Goal: Find specific page/section: Find specific page/section

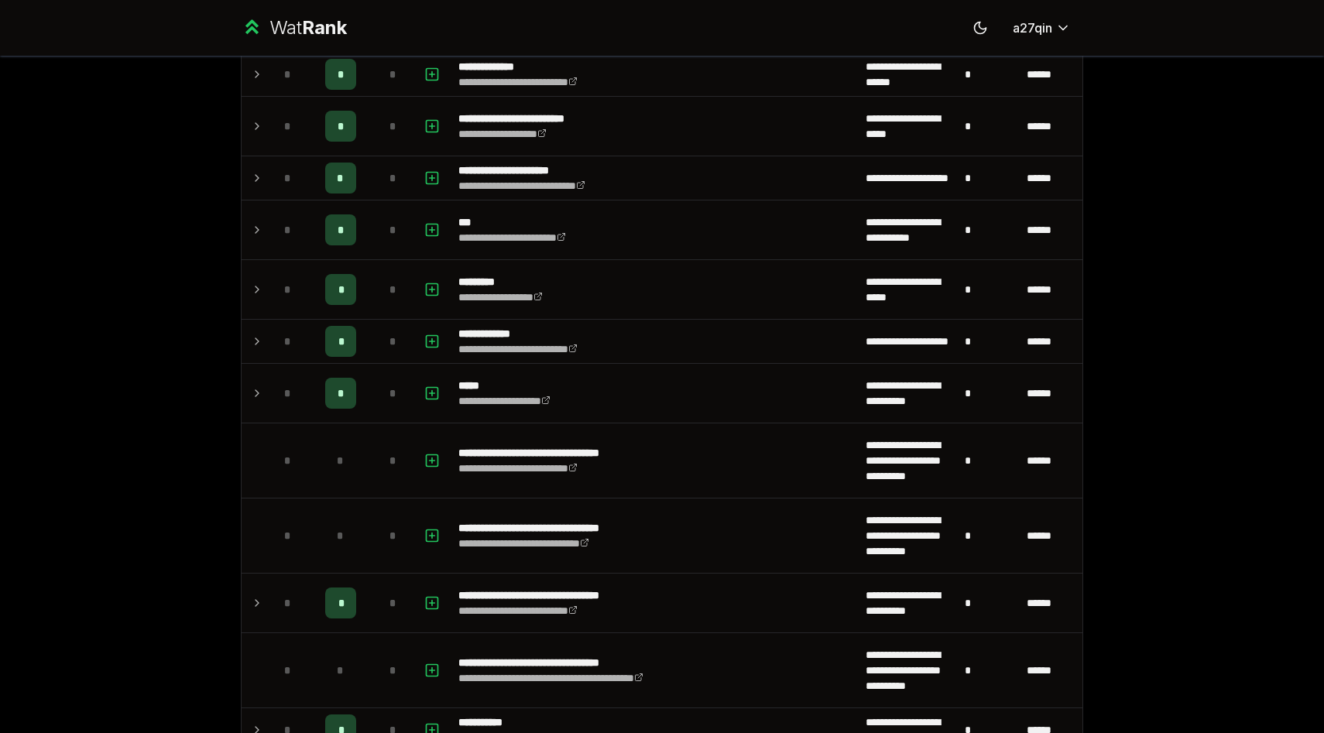
scroll to position [692, 0]
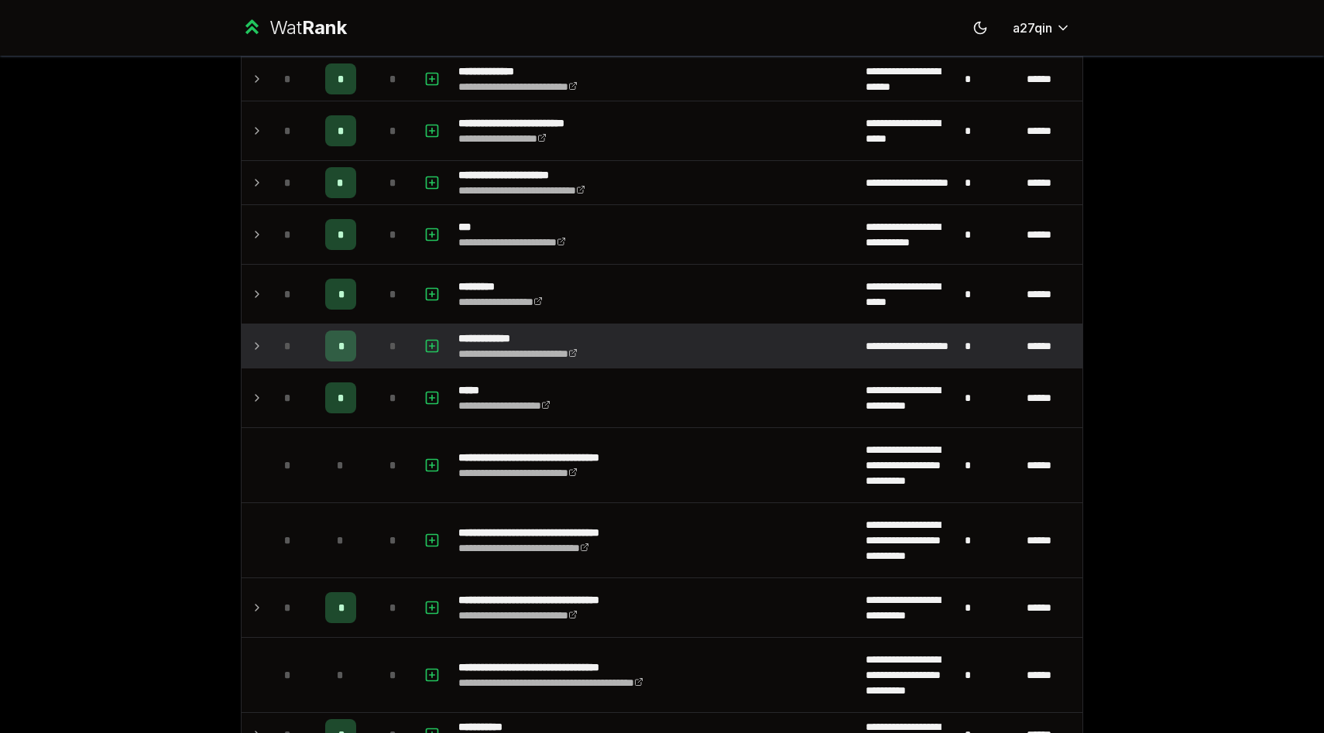
click at [249, 341] on td at bounding box center [254, 345] width 25 height 43
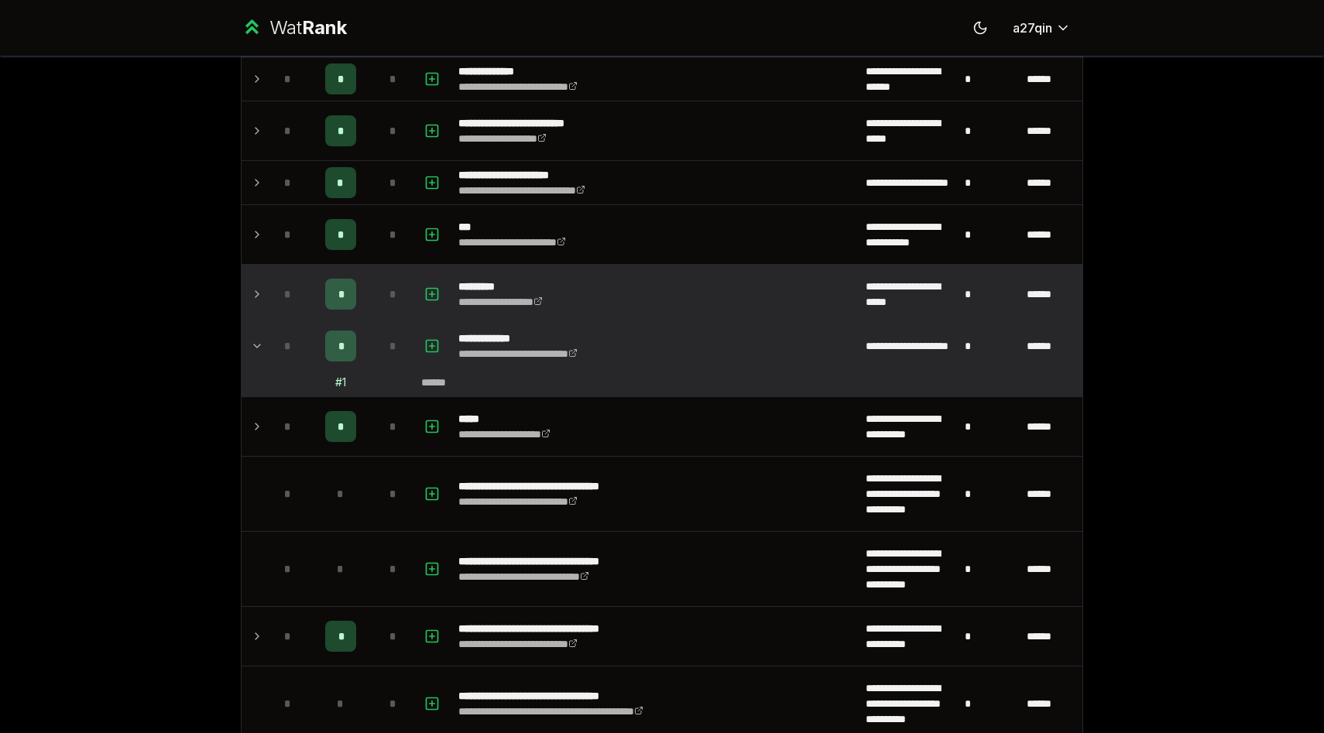
click at [253, 302] on icon at bounding box center [257, 294] width 12 height 19
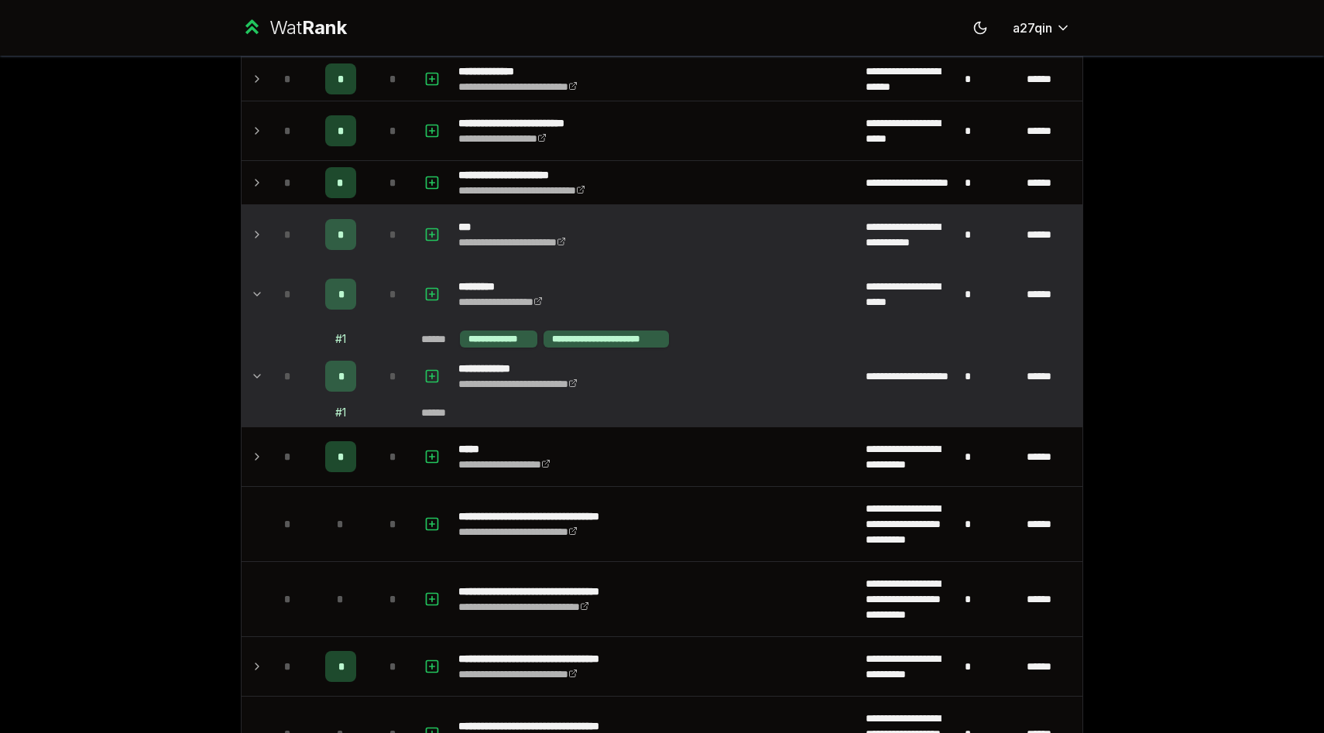
click at [256, 228] on icon at bounding box center [257, 234] width 12 height 19
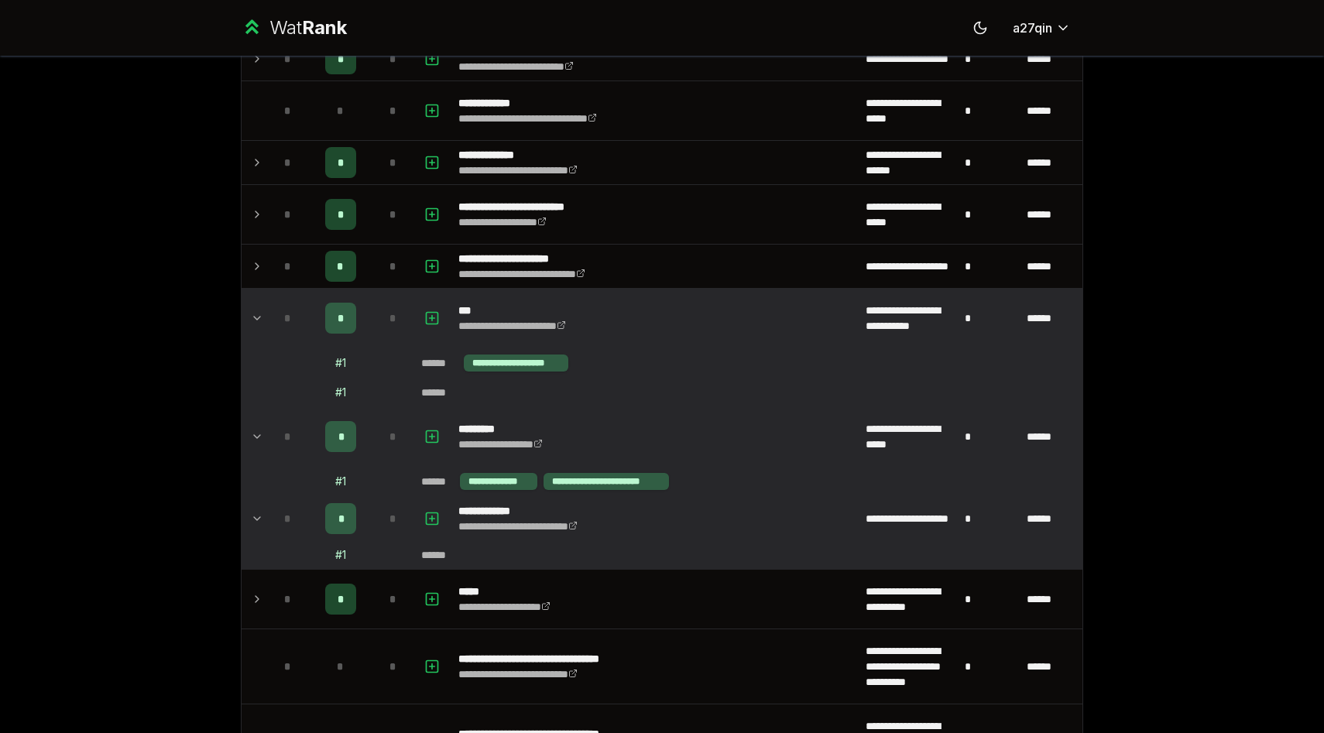
scroll to position [582, 0]
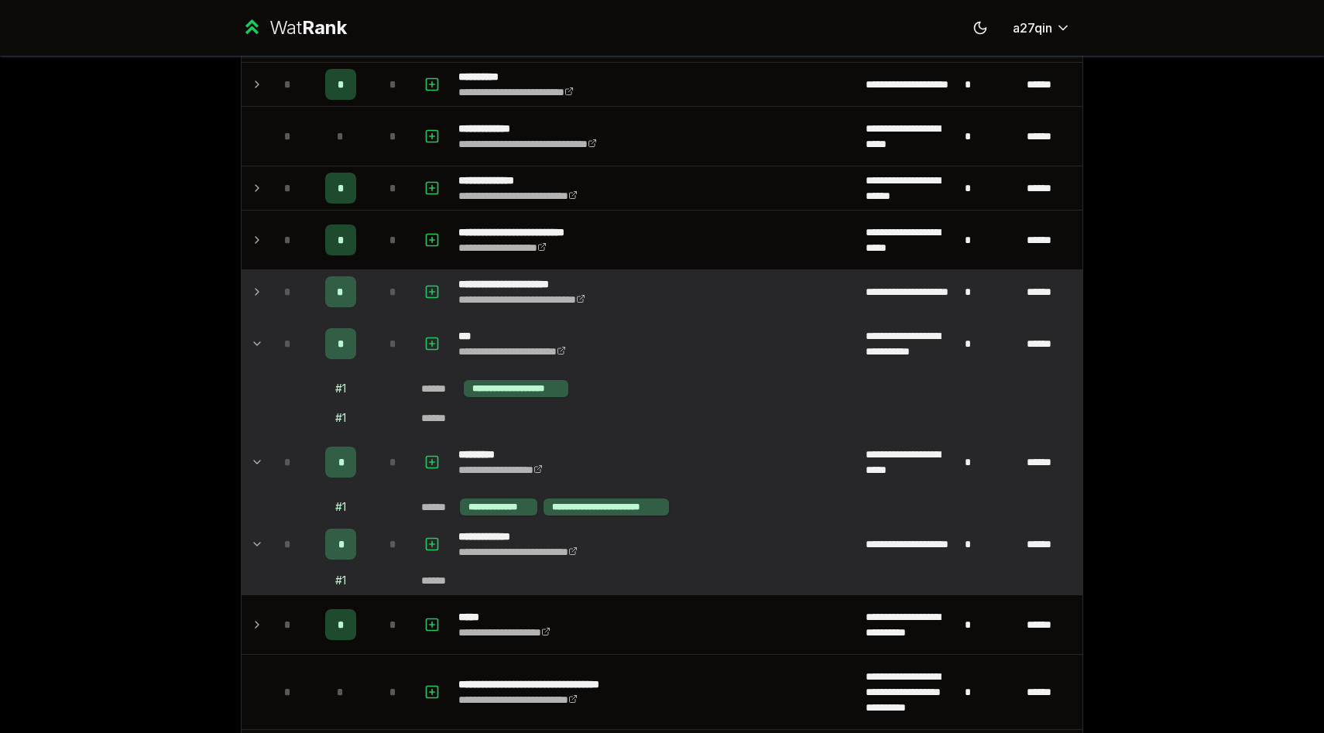
click at [258, 293] on icon at bounding box center [257, 292] width 3 height 6
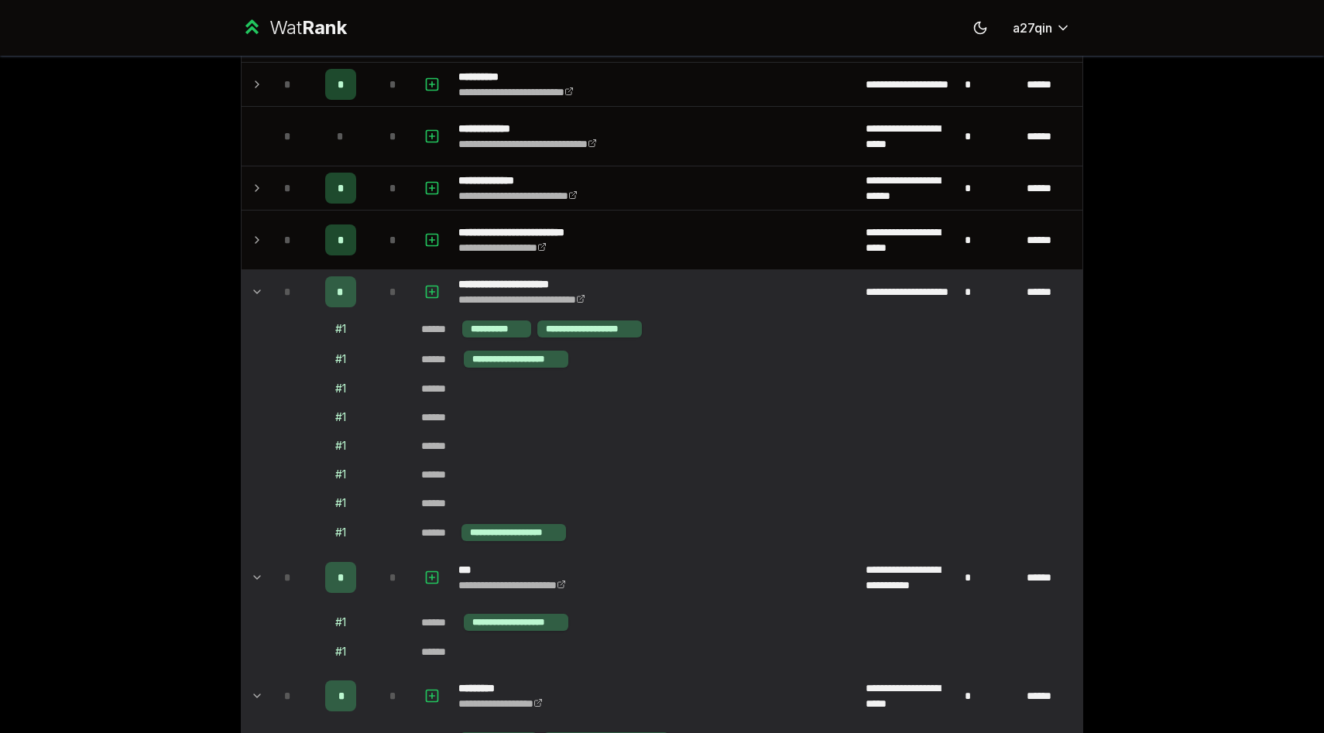
click at [338, 329] on div "# 1" at bounding box center [340, 328] width 11 height 15
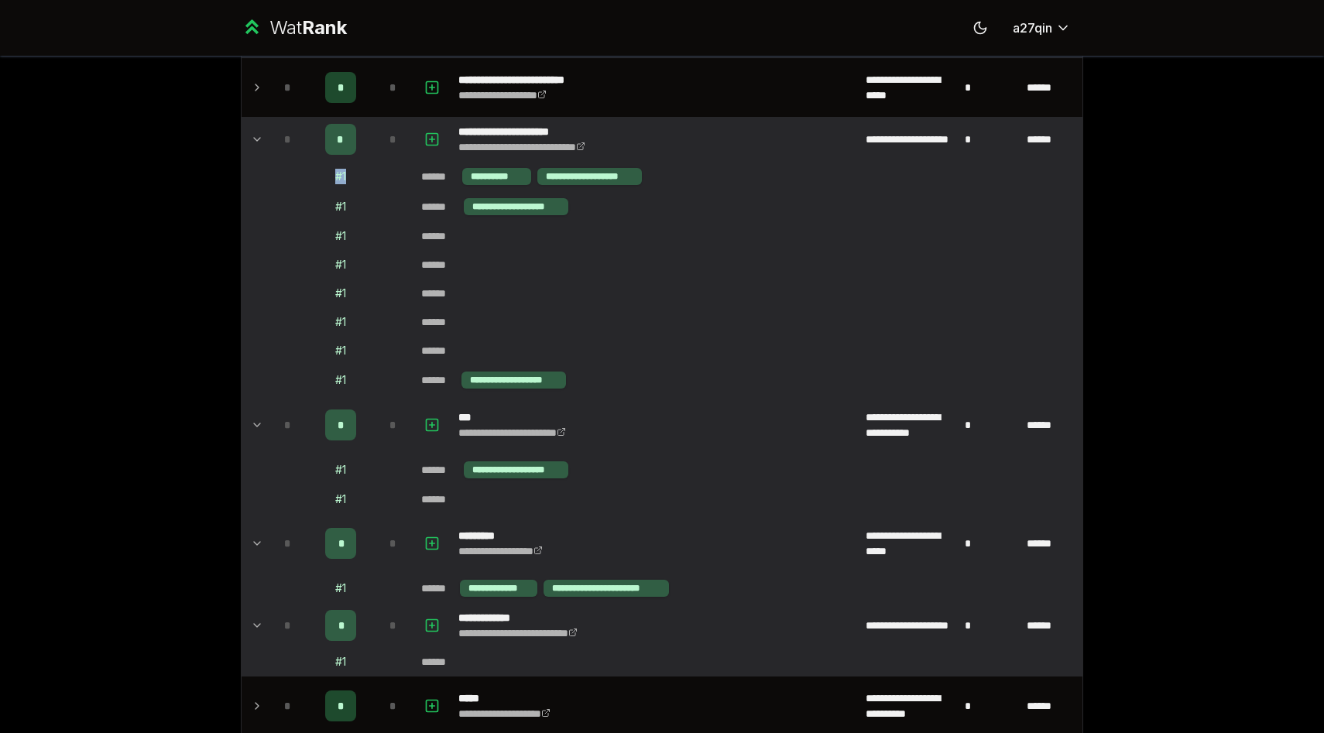
scroll to position [733, 0]
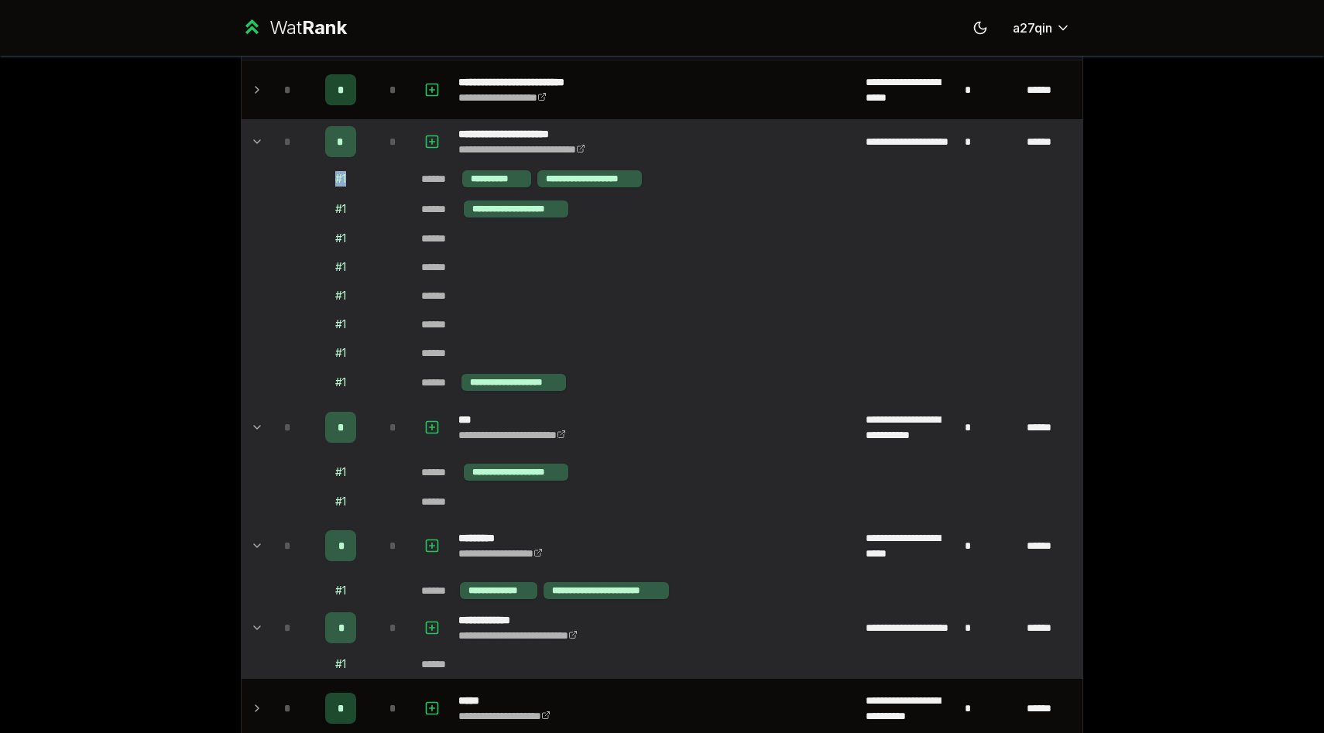
click at [441, 243] on div "******" at bounding box center [439, 238] width 36 height 15
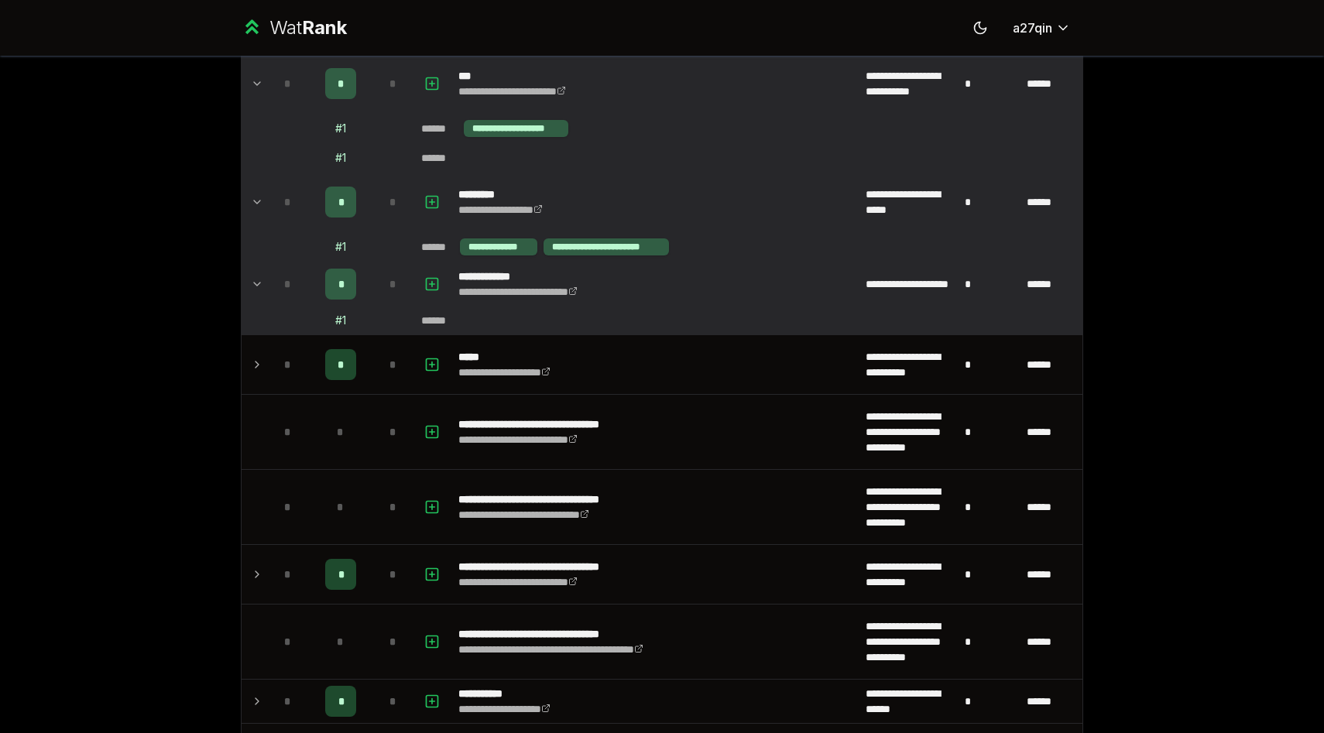
scroll to position [1214, 0]
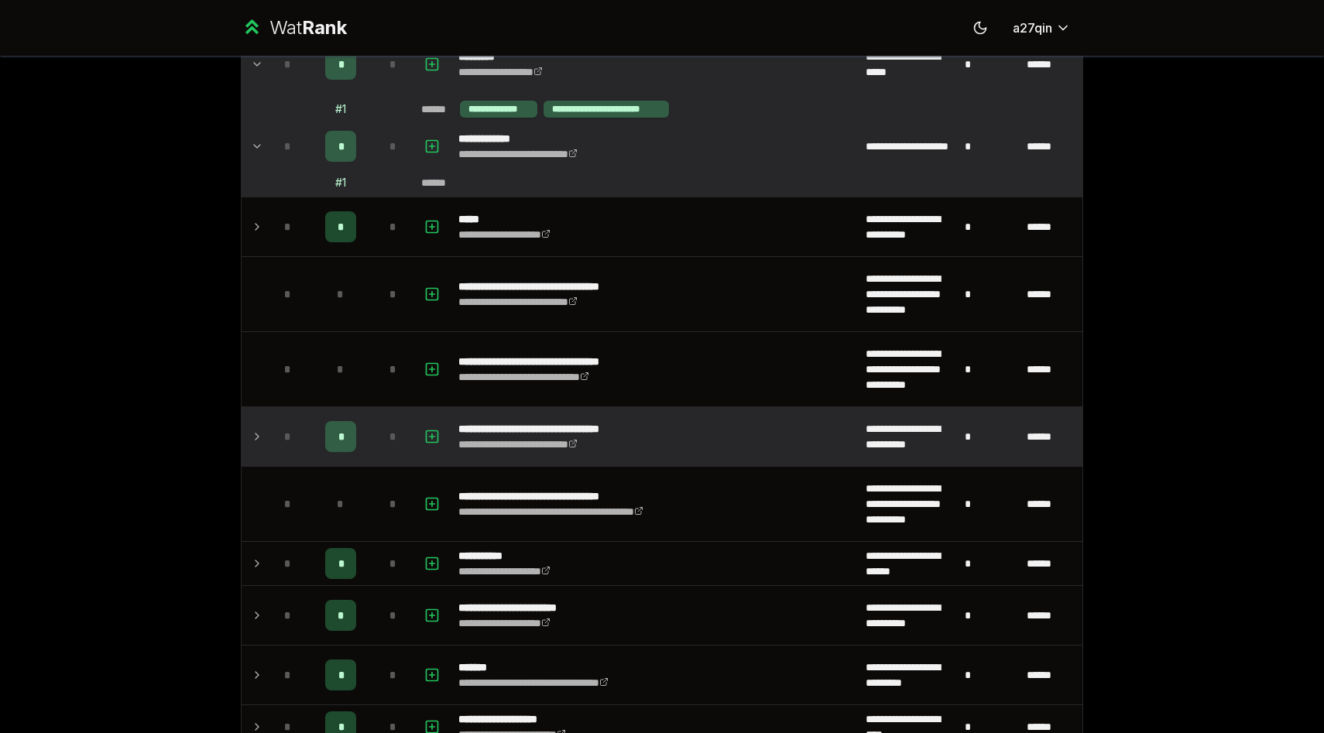
click at [256, 439] on icon at bounding box center [257, 437] width 3 height 6
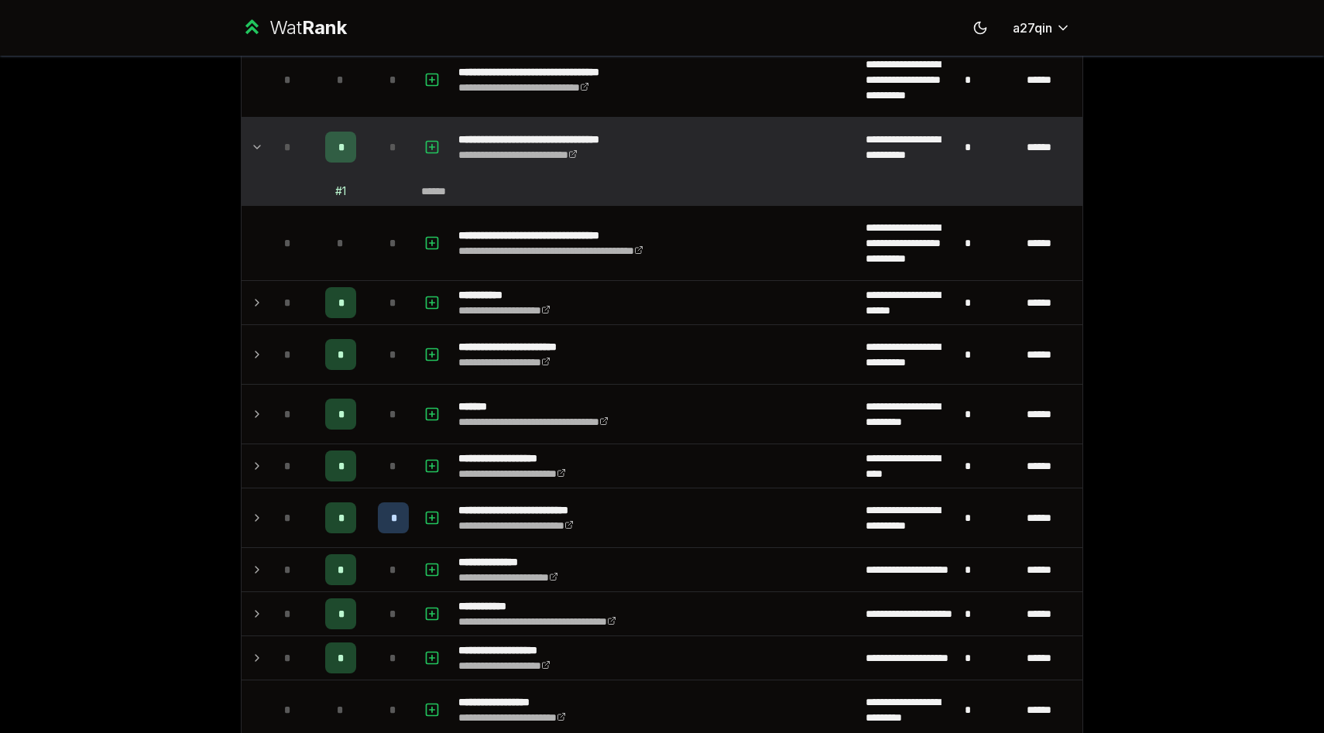
scroll to position [1540, 0]
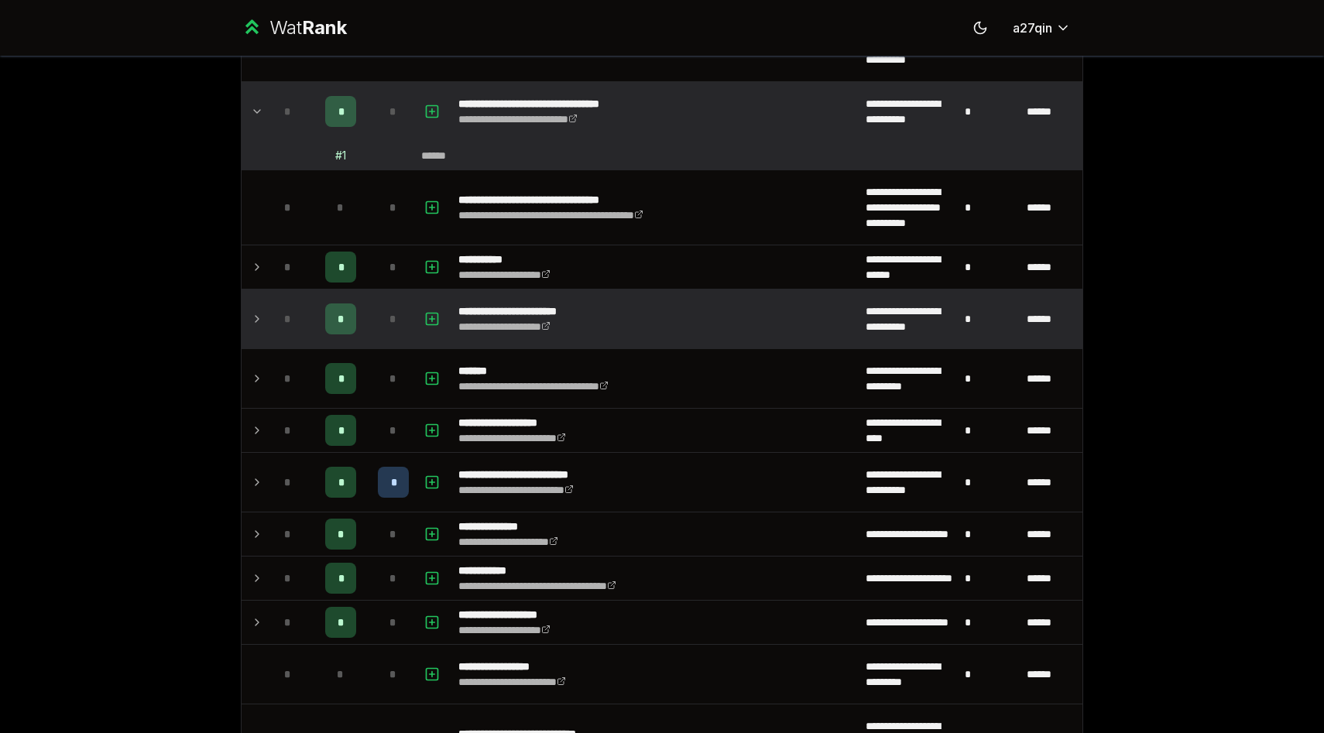
click at [252, 318] on icon at bounding box center [257, 319] width 12 height 19
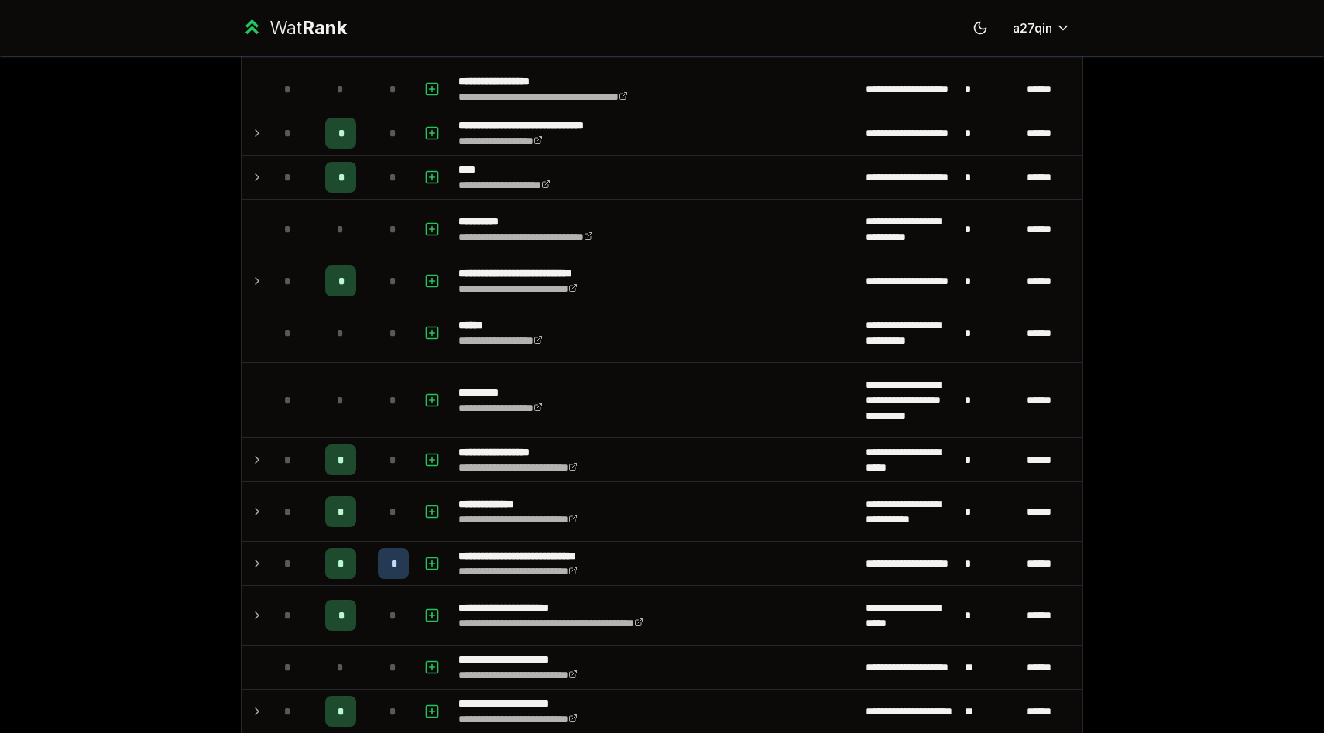
scroll to position [2401, 0]
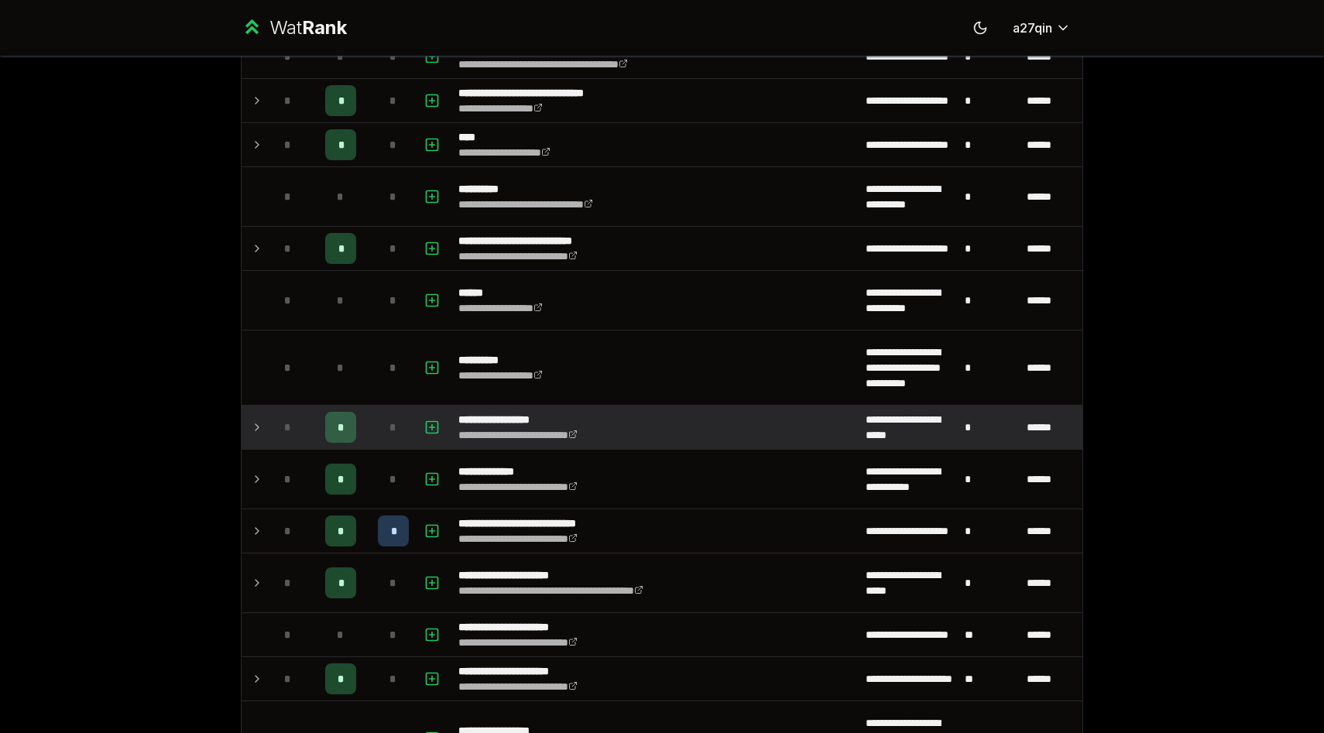
click at [251, 424] on icon at bounding box center [257, 427] width 12 height 19
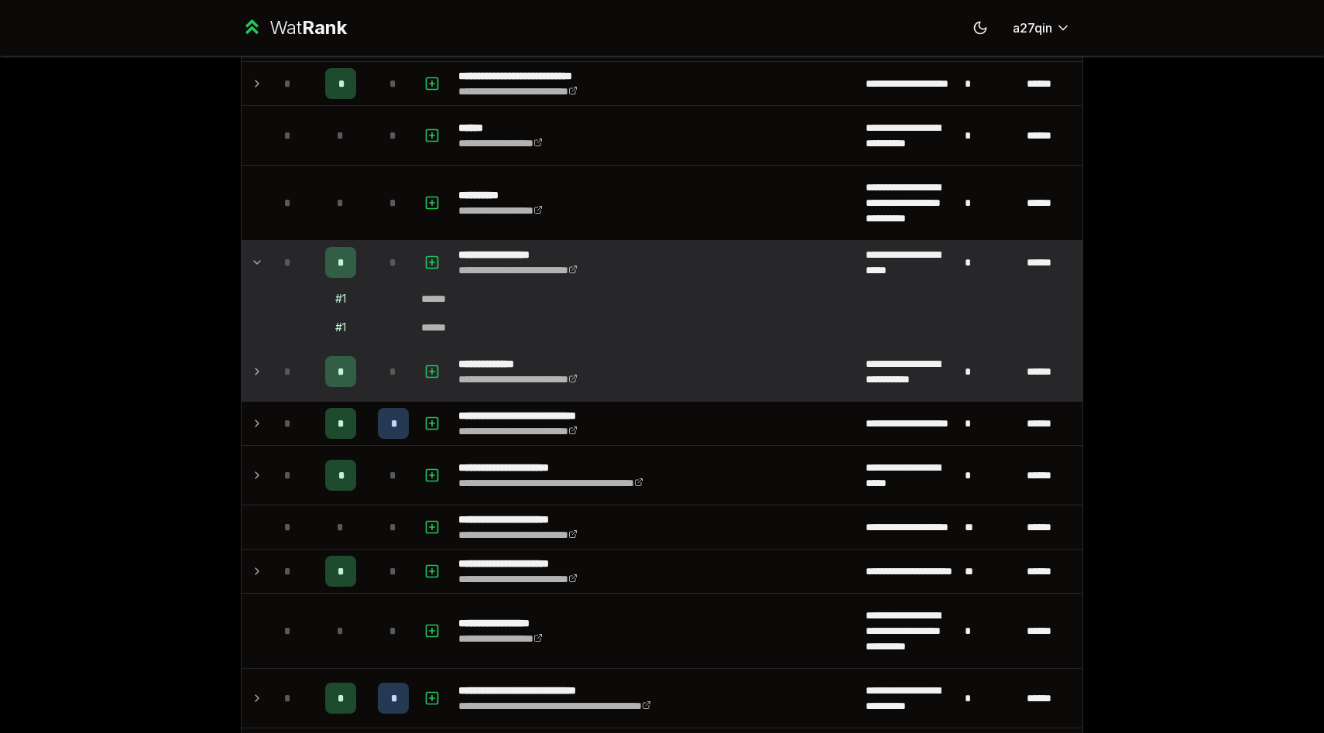
scroll to position [2567, 0]
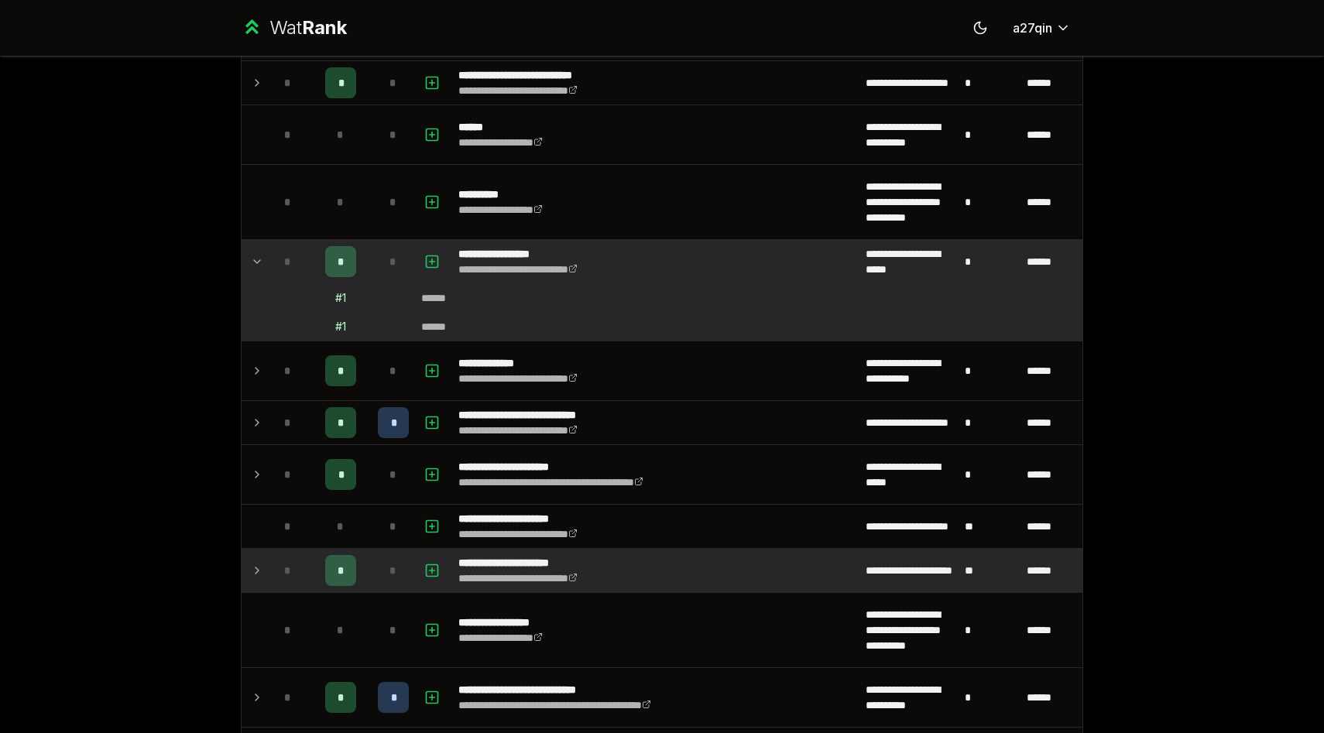
click at [257, 571] on icon at bounding box center [257, 571] width 3 height 6
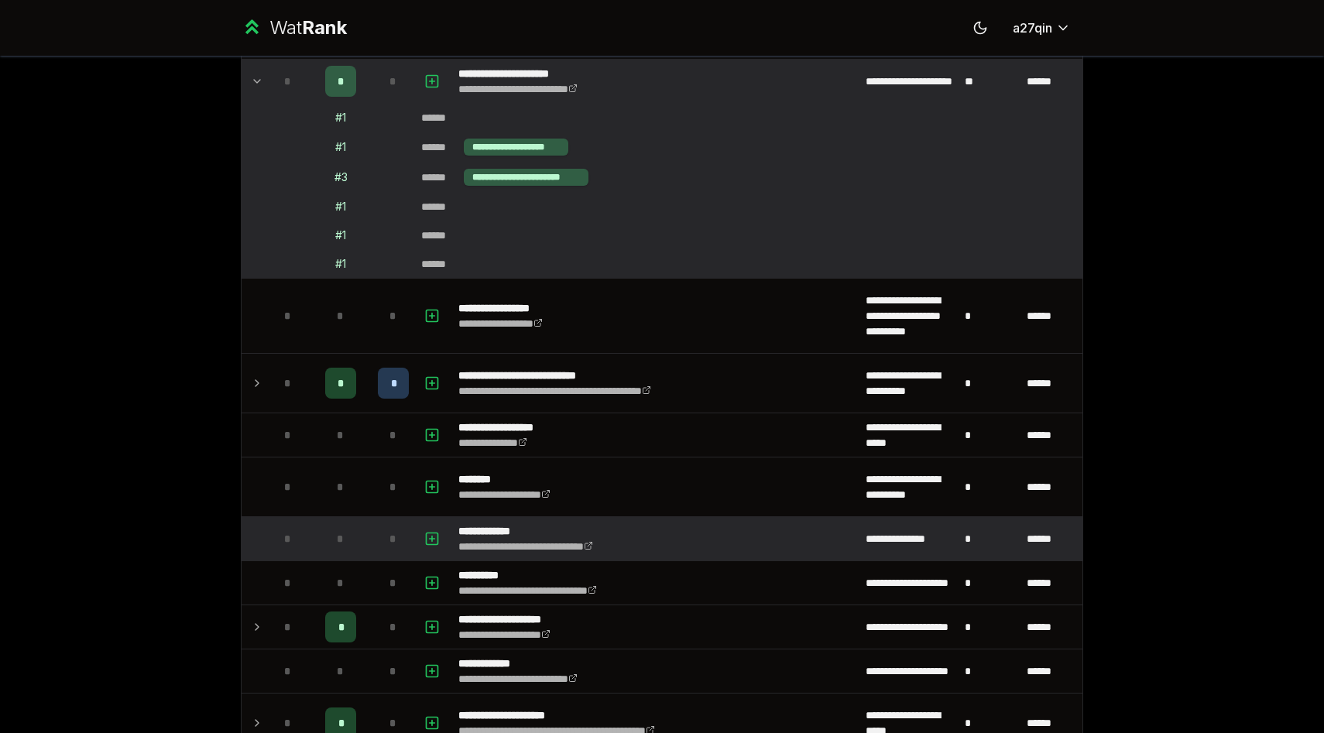
scroll to position [3277, 0]
